Goal: Navigation & Orientation: Find specific page/section

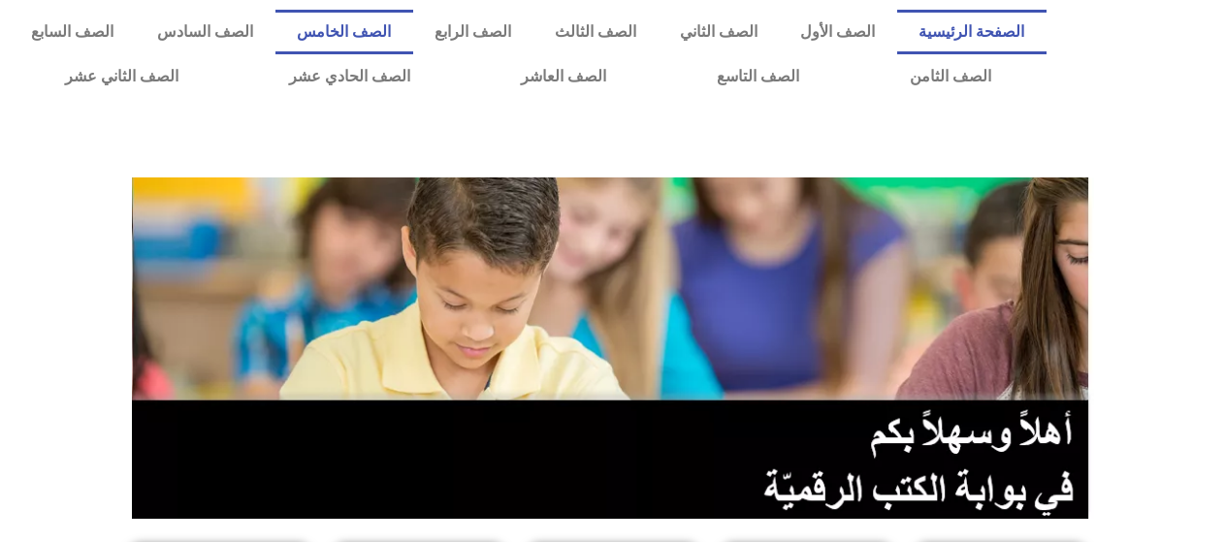
click at [413, 33] on link "الصف الخامس" at bounding box center [345, 32] width 138 height 45
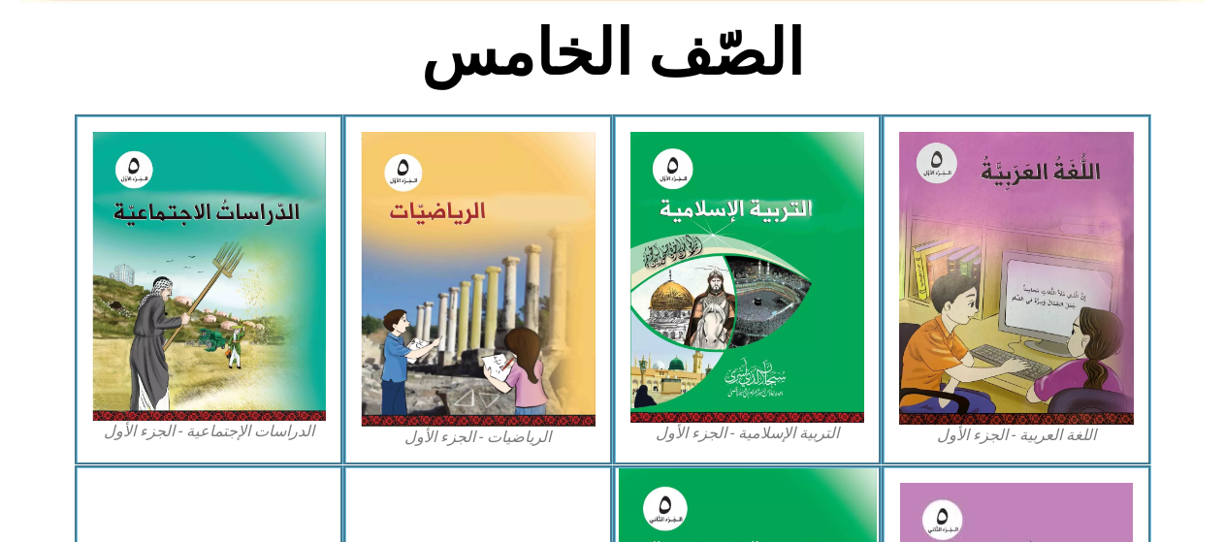
scroll to position [485, 0]
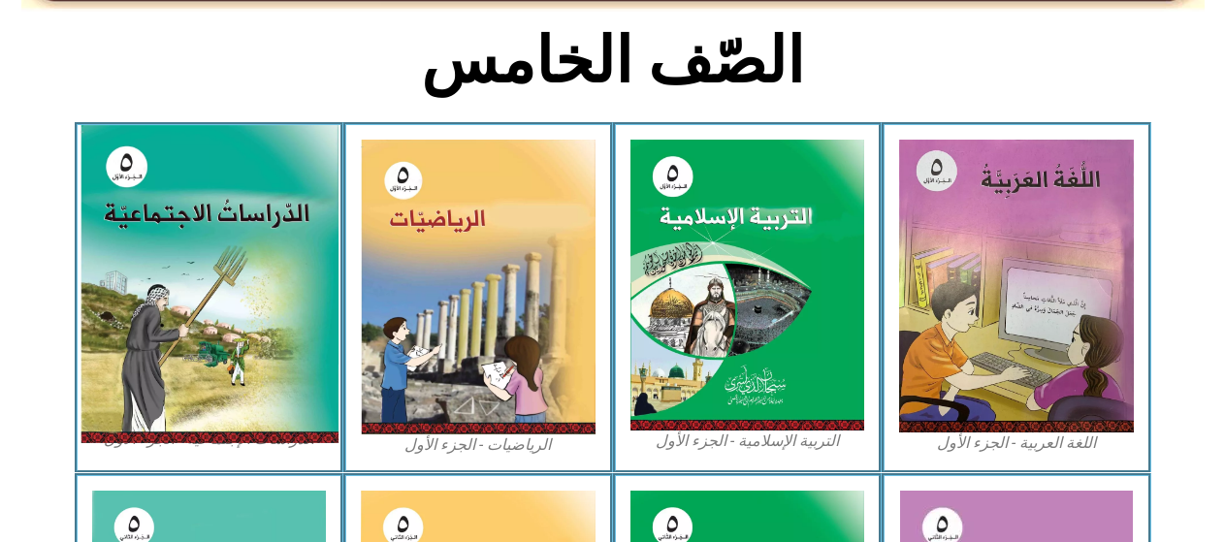
click at [271, 236] on img at bounding box center [209, 284] width 258 height 318
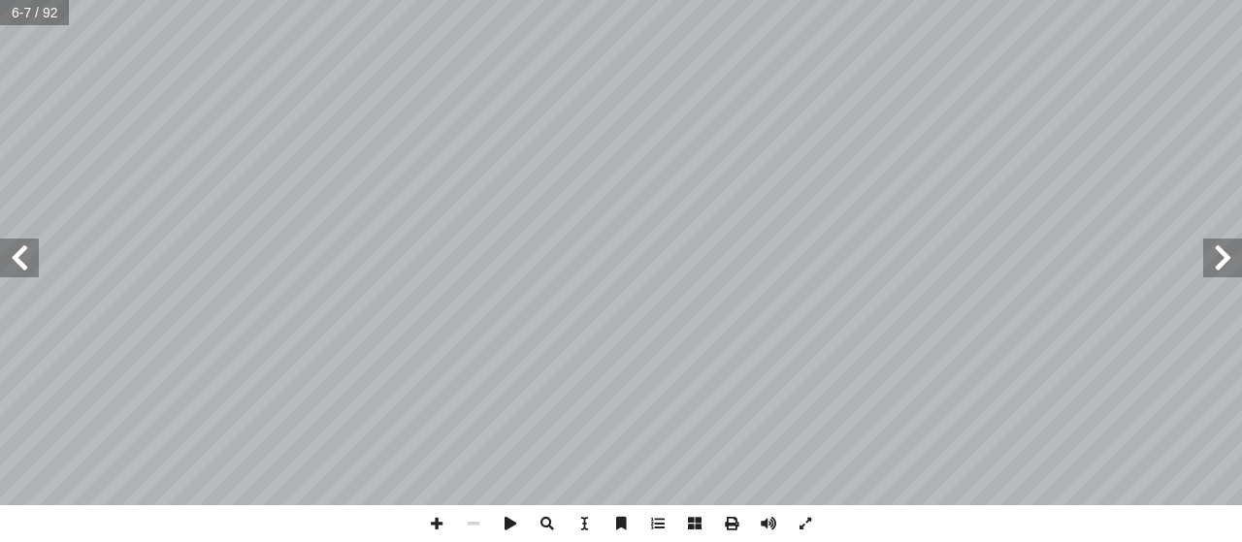
click at [14, 267] on span at bounding box center [19, 258] width 39 height 39
click at [440, 524] on span at bounding box center [436, 523] width 37 height 37
click at [433, 513] on span at bounding box center [436, 523] width 37 height 37
click at [19, 250] on span at bounding box center [19, 258] width 39 height 39
click at [138, 0] on html "الصفحة الرئيسية الصف الأول الصف الثاني الصف الثالث الصف الرابع الصف الخامس الصف…" at bounding box center [621, 88] width 1242 height 177
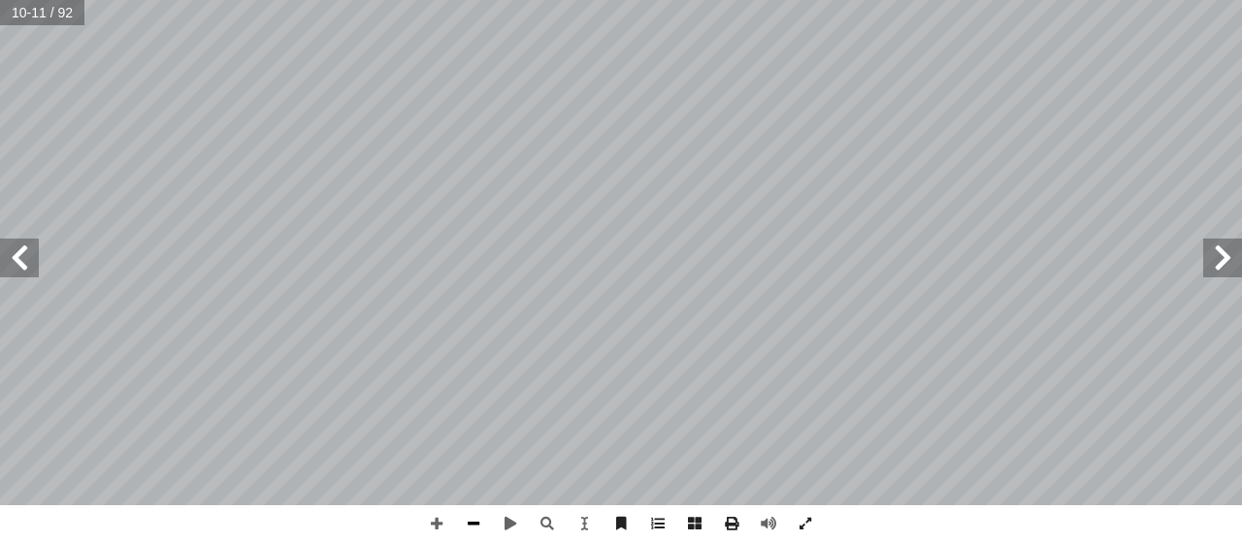
click at [465, 513] on span at bounding box center [473, 523] width 37 height 37
click at [429, 523] on span at bounding box center [436, 523] width 37 height 37
click at [439, 508] on span at bounding box center [436, 523] width 37 height 37
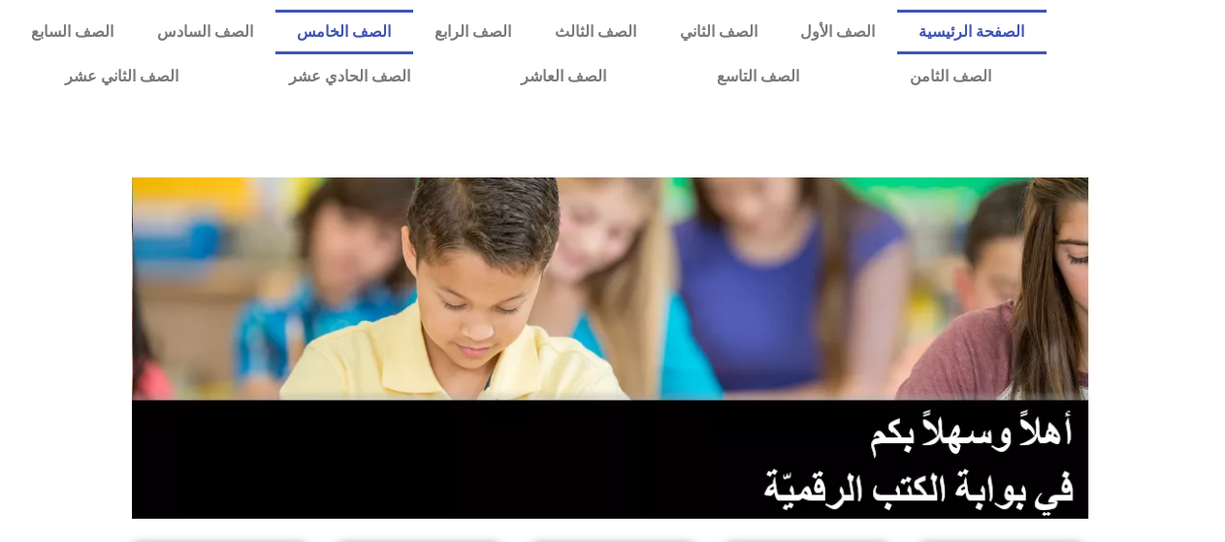
click at [413, 23] on link "الصف الخامس" at bounding box center [345, 32] width 138 height 45
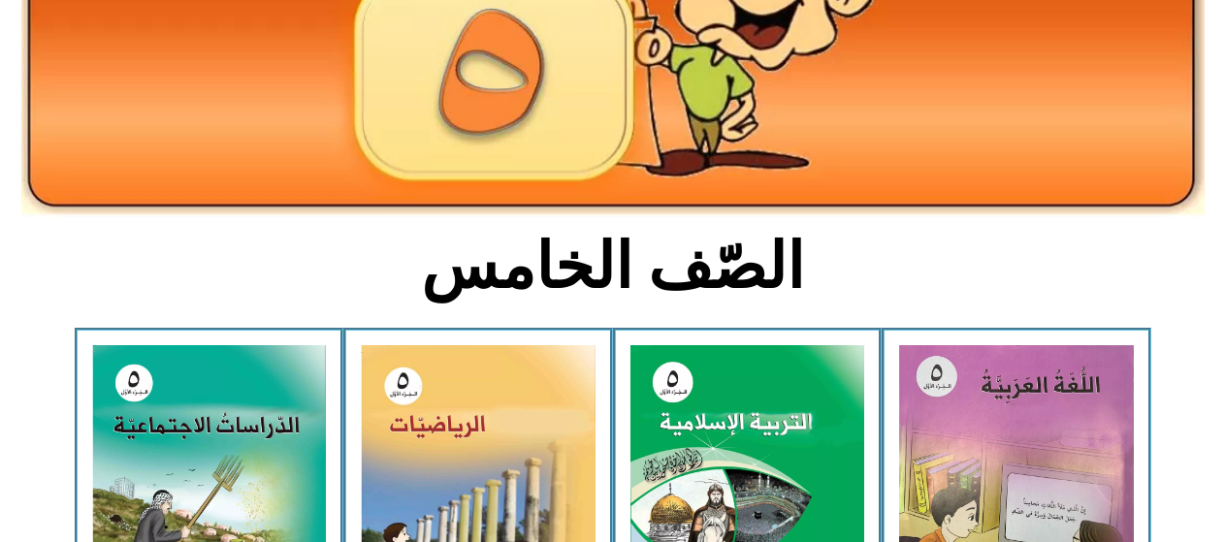
scroll to position [291, 0]
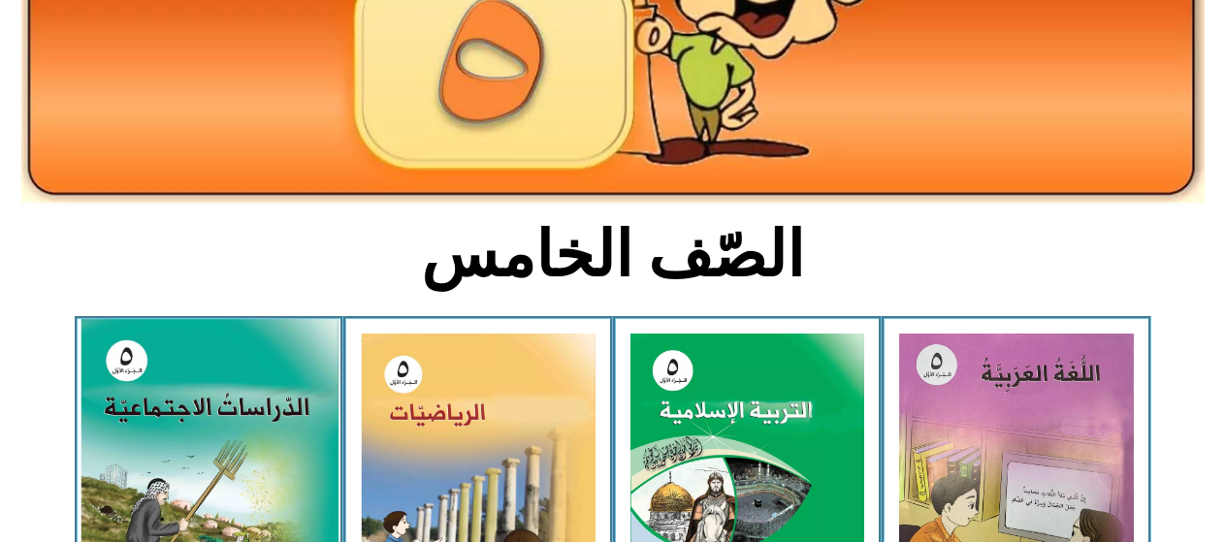
click at [156, 486] on img at bounding box center [209, 478] width 258 height 318
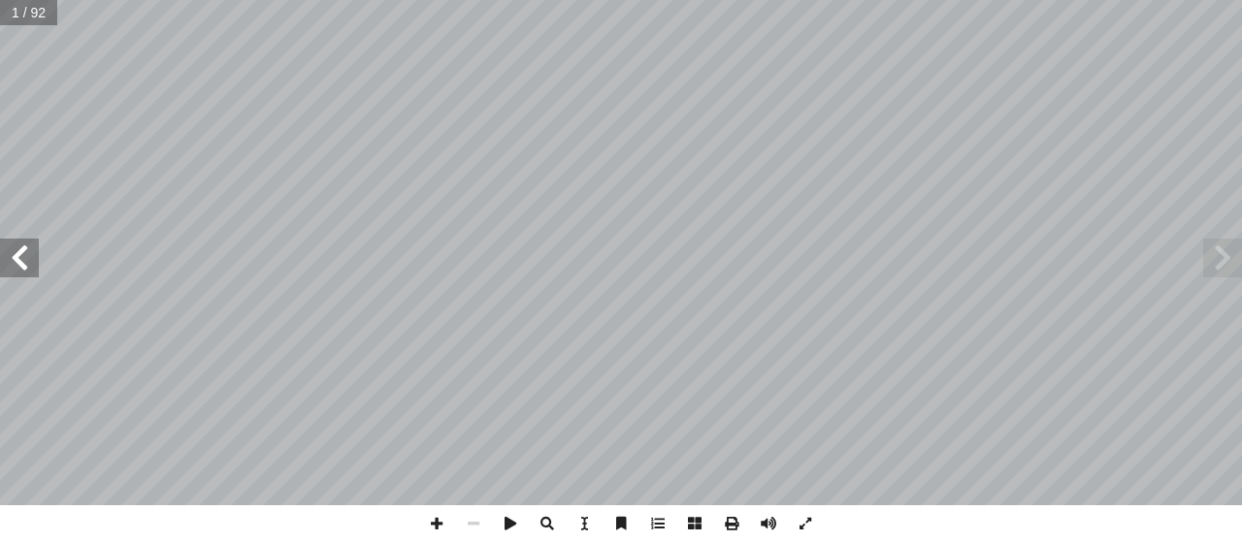
click at [17, 260] on span at bounding box center [19, 258] width 39 height 39
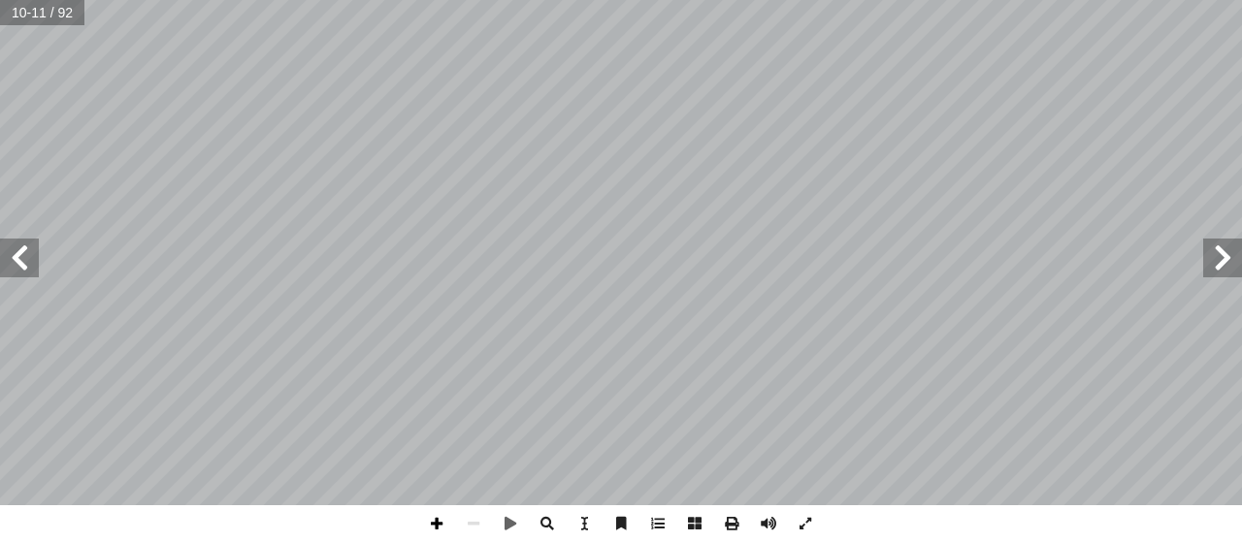
click at [437, 523] on span at bounding box center [436, 523] width 37 height 37
click at [426, 512] on span at bounding box center [436, 523] width 37 height 37
